Goal: Complete application form

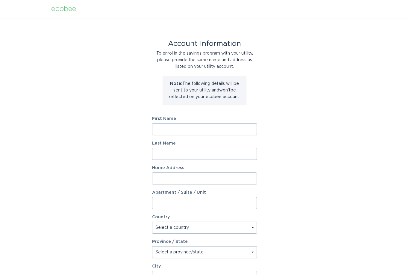
click at [209, 128] on input "First Name" at bounding box center [204, 129] width 105 height 12
type input "yue"
type input "[PERSON_NAME]"
type input "[STREET_ADDRESS][PERSON_NAME]"
select select "CA"
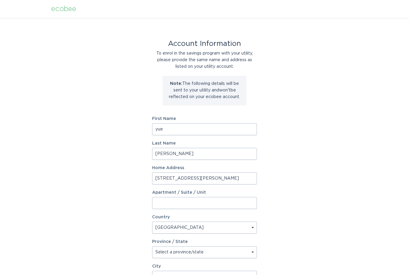
click at [221, 254] on select "Select a province/state [GEOGRAPHIC_DATA] [GEOGRAPHIC_DATA] [GEOGRAPHIC_DATA] […" at bounding box center [204, 252] width 105 height 12
click at [246, 251] on select "Select a province/state [GEOGRAPHIC_DATA] [GEOGRAPHIC_DATA] [GEOGRAPHIC_DATA] […" at bounding box center [204, 252] width 105 height 12
select select "ON"
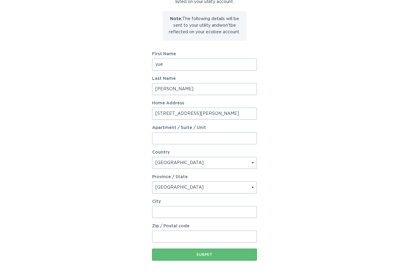
scroll to position [65, 0]
click at [241, 214] on input "City" at bounding box center [204, 211] width 105 height 12
type input "Oakville"
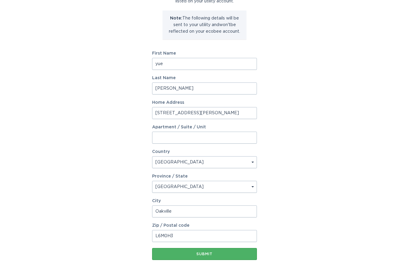
type input "L6M0H3"
click at [230, 254] on div "Submit" at bounding box center [204, 254] width 99 height 4
